Goal: Navigation & Orientation: Find specific page/section

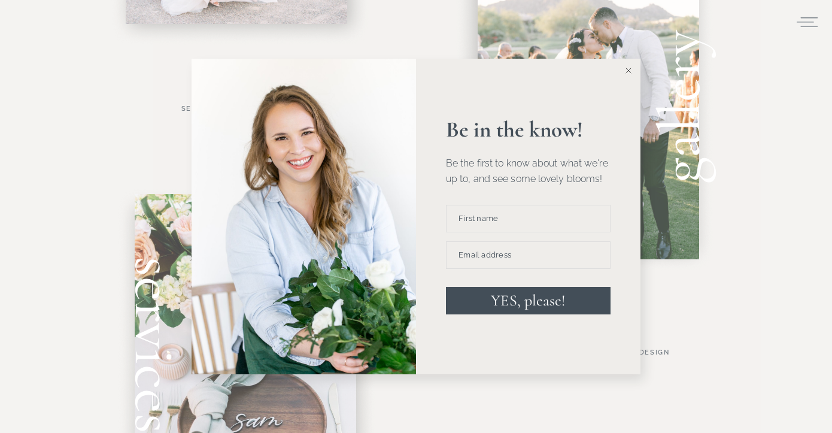
scroll to position [819, 0]
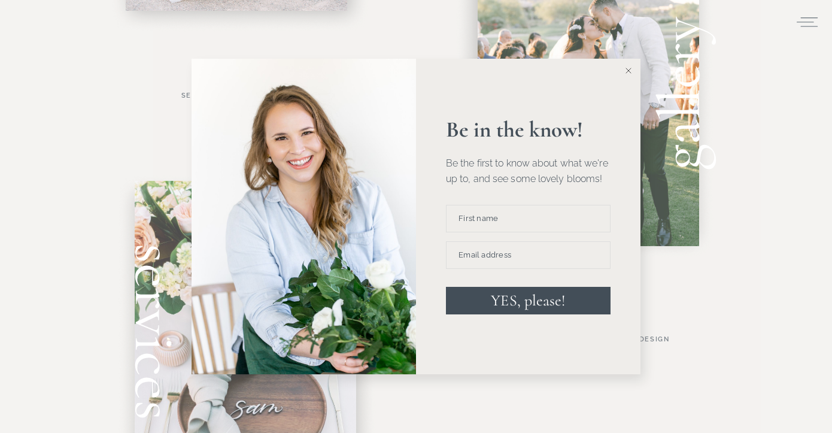
click at [627, 69] on icon at bounding box center [628, 71] width 6 height 6
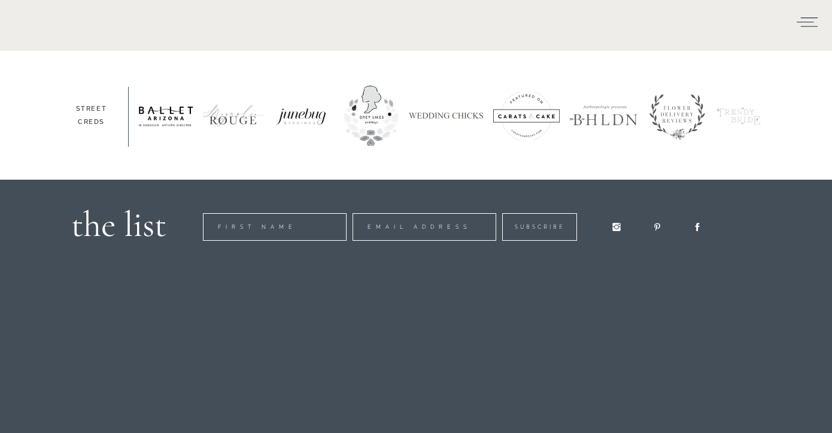
scroll to position [1994, 0]
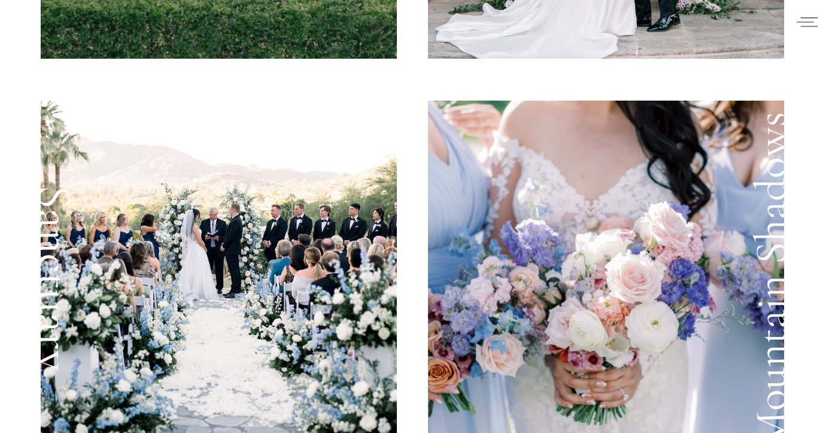
scroll to position [452, 0]
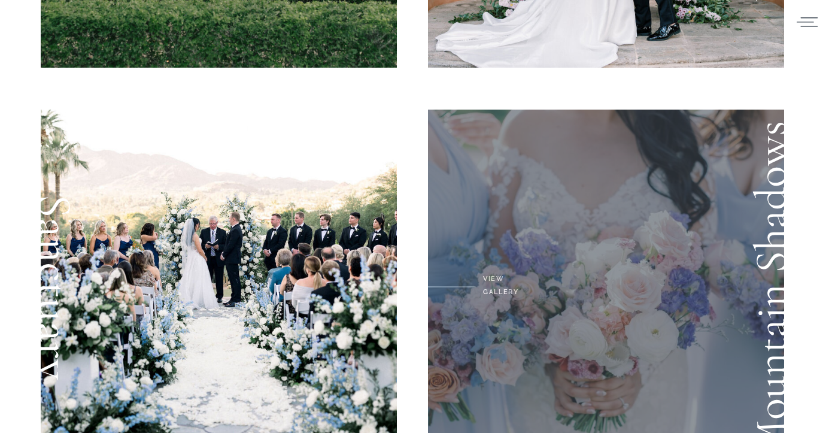
click at [598, 261] on div at bounding box center [606, 288] width 356 height 359
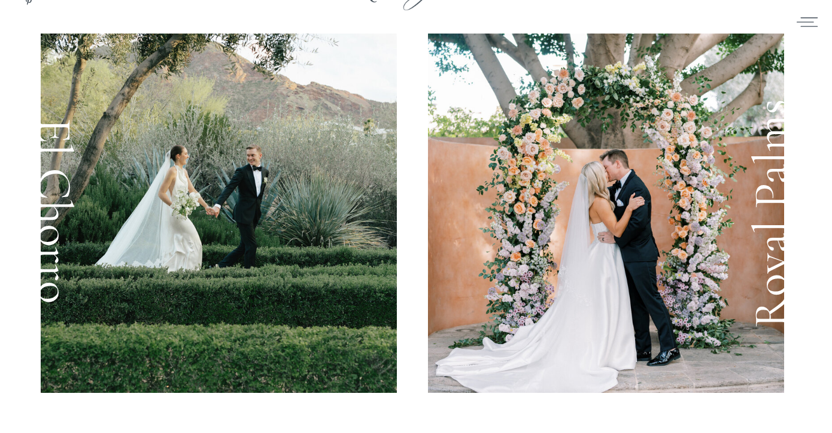
scroll to position [160, 0]
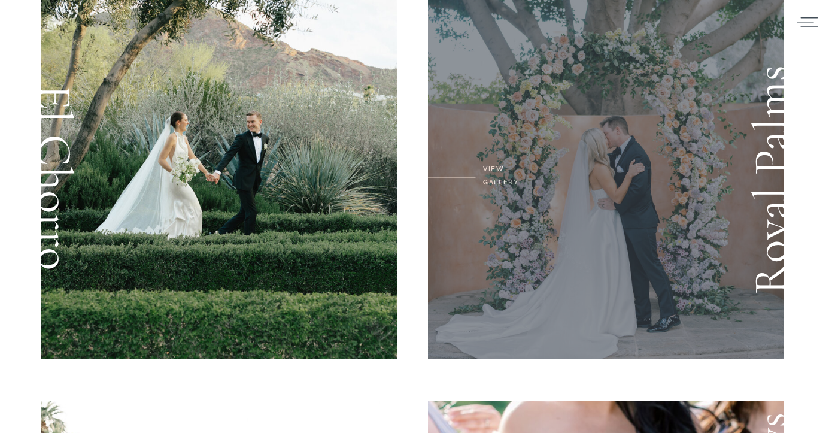
click at [632, 103] on div at bounding box center [606, 179] width 356 height 359
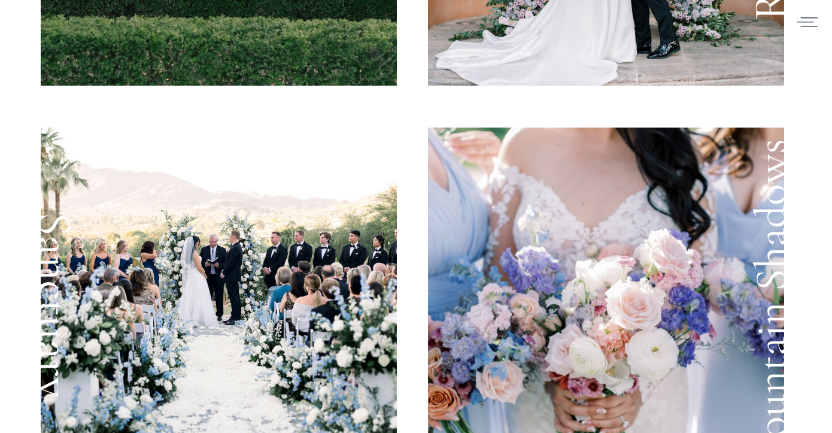
scroll to position [431, 0]
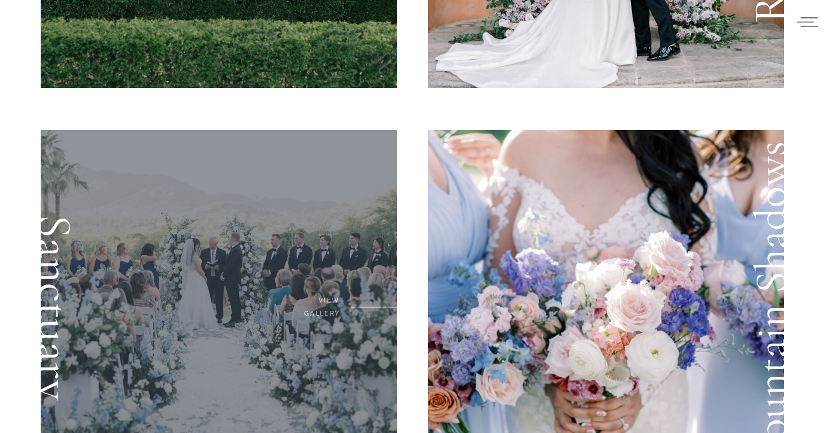
click at [257, 244] on div at bounding box center [219, 309] width 356 height 359
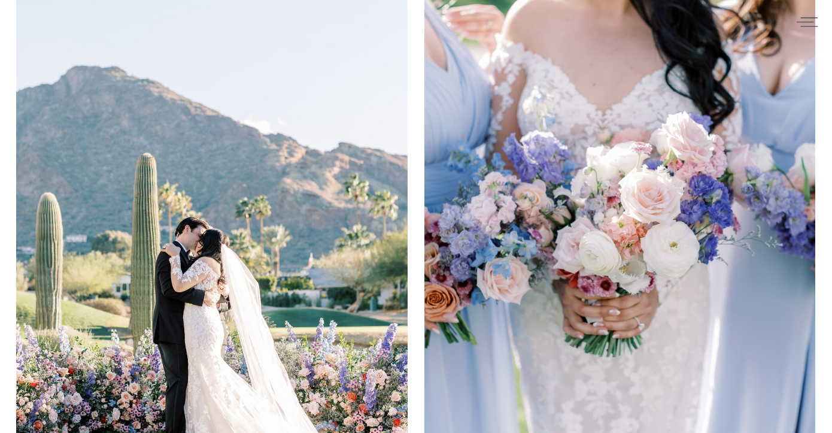
scroll to position [16785, 0]
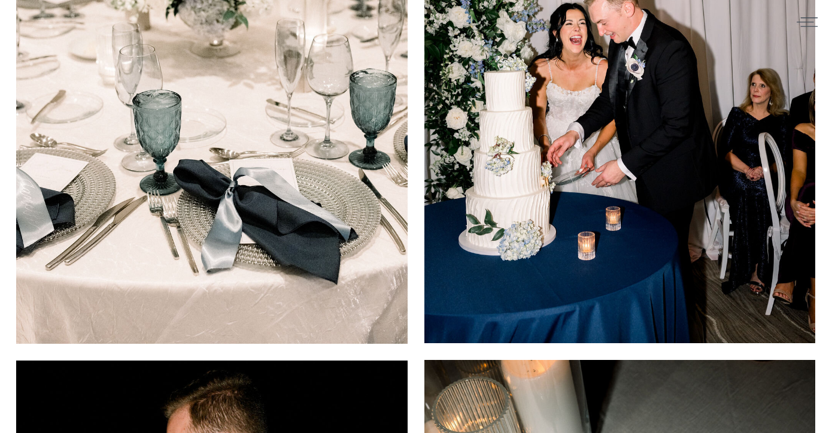
scroll to position [15496, 0]
